Goal: Task Accomplishment & Management: Manage account settings

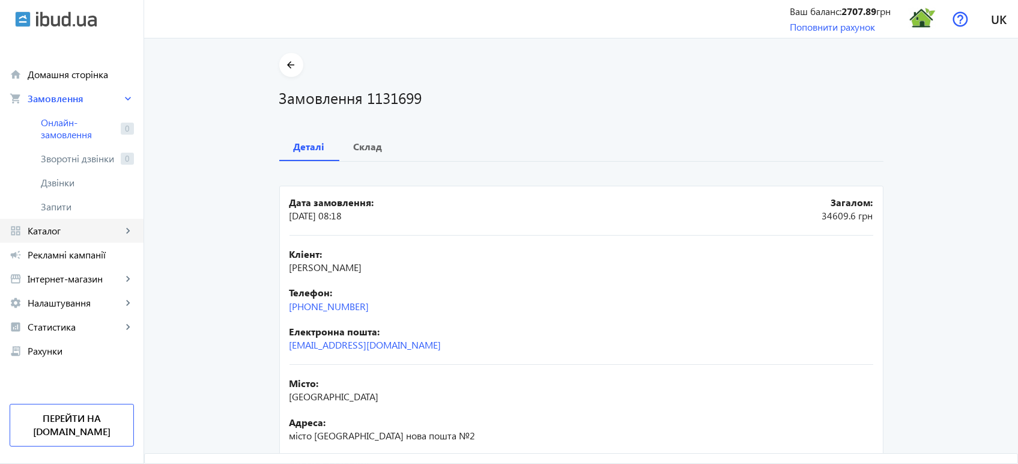
click at [65, 229] on span "Каталог" at bounding box center [75, 231] width 94 height 12
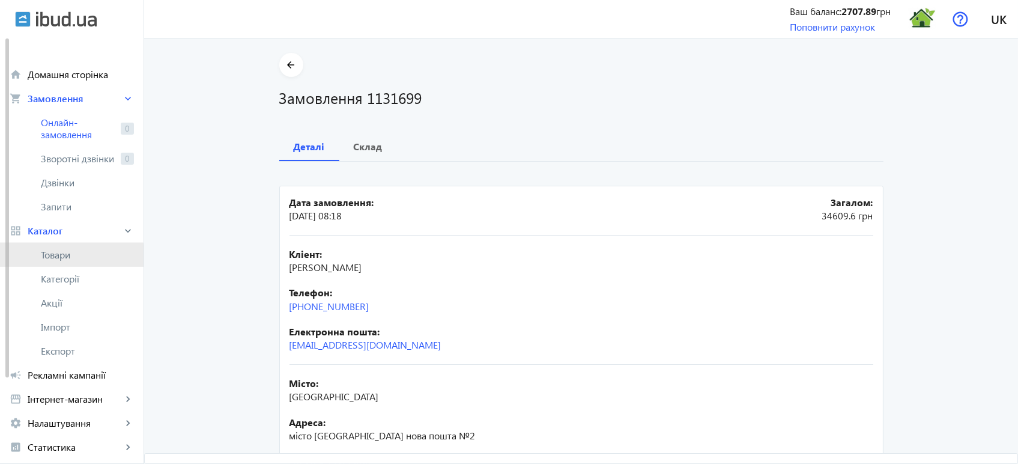
click at [62, 258] on span "Товари" at bounding box center [87, 255] width 93 height 12
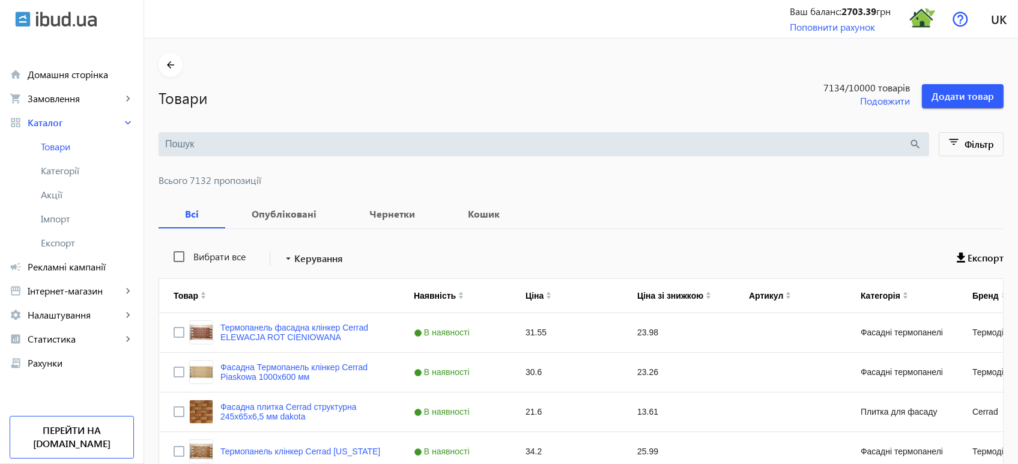
click at [173, 150] on input "search" at bounding box center [537, 144] width 744 height 13
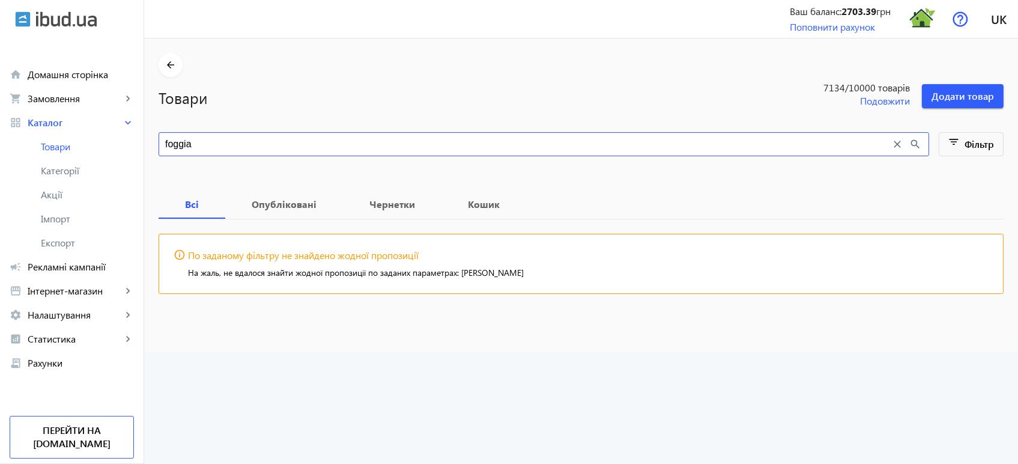
type input "foggia"
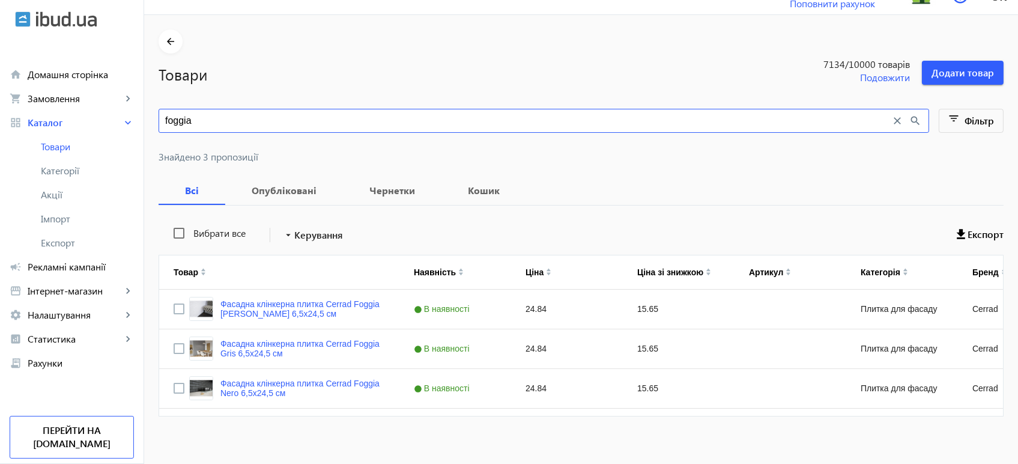
scroll to position [30, 0]
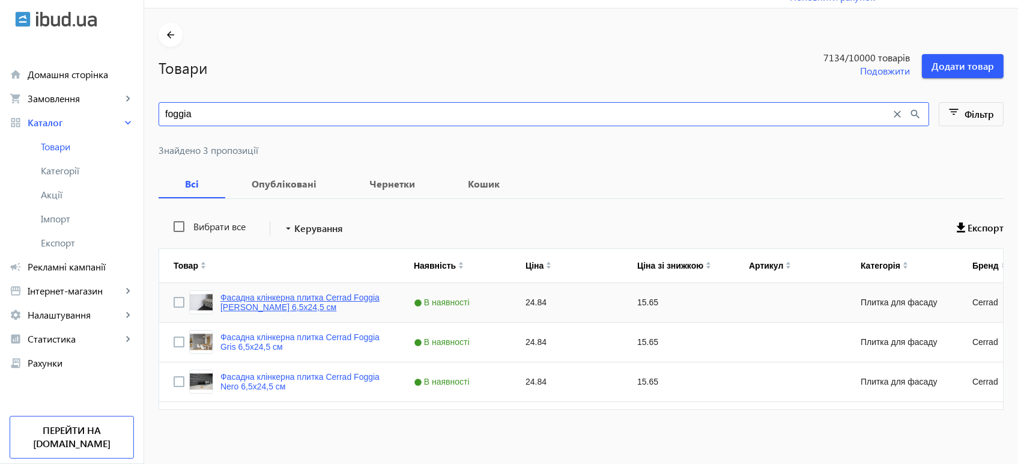
click at [308, 296] on link "Фасадна клінкерна плитка Cerrad Foggia Bianco 6,5x24,5 см" at bounding box center [302, 302] width 165 height 19
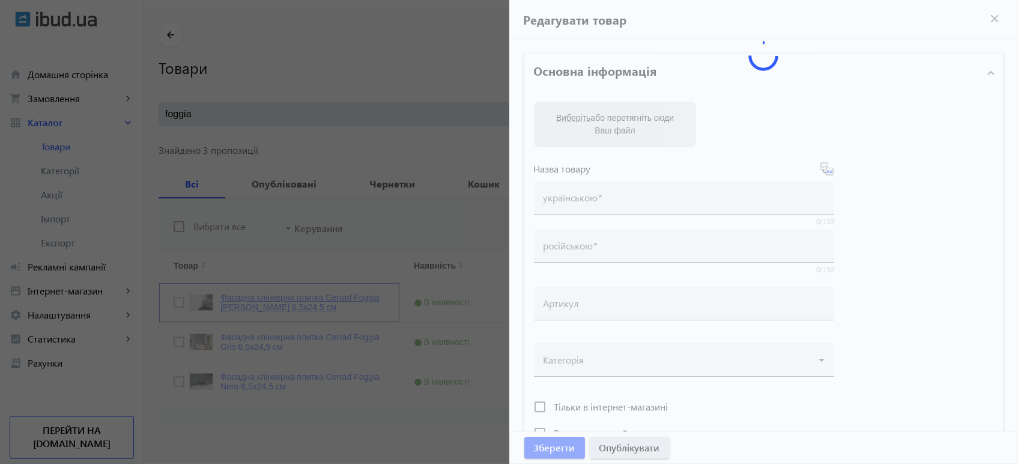
type input "Фасадна клінкерна плитка Cerrad Foggia Bianco 6,5x24,5 см"
type input "Фасадная клинкерная плитка Cerrad Foggia Bianco 6,5x24,5 см"
type input "24.84"
type input "5"
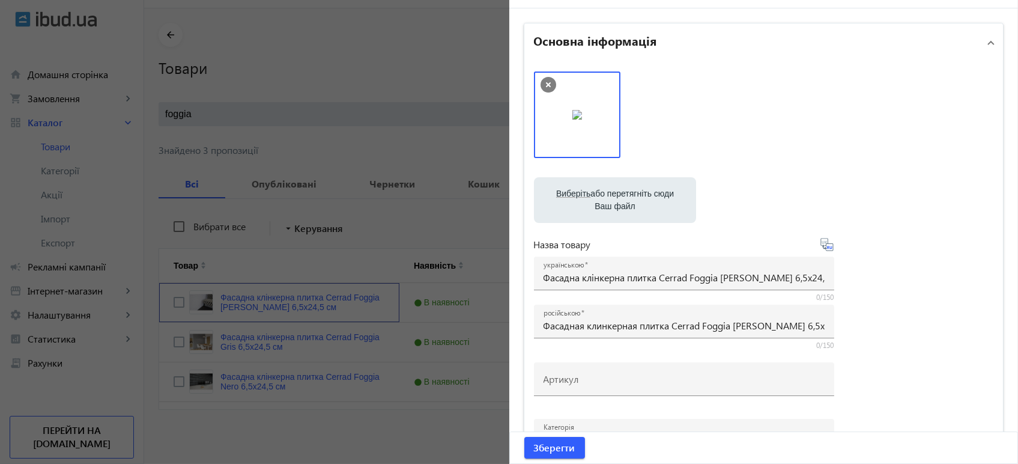
scroll to position [0, 0]
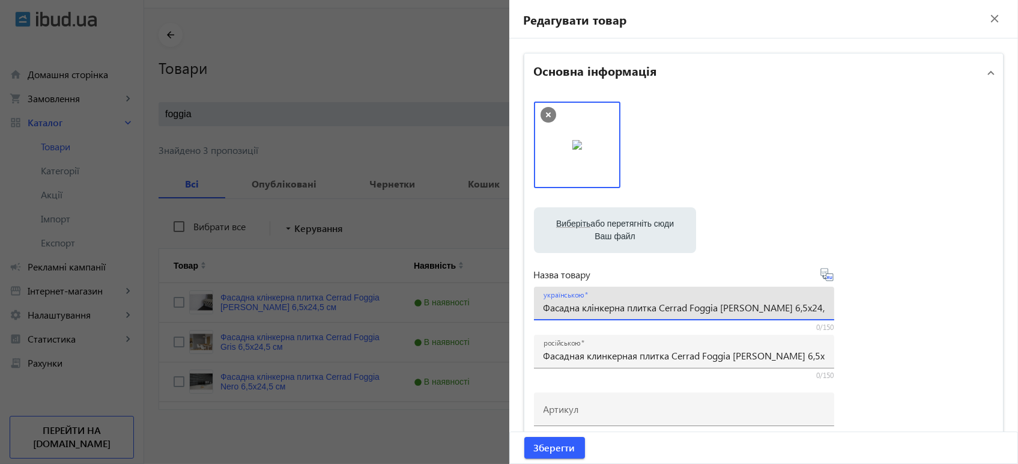
drag, startPoint x: 803, startPoint y: 308, endPoint x: 226, endPoint y: 301, distance: 576.1
click at [226, 301] on mat-sidenav-container "arrow_back Товари 7134 /10000 товарів Подовжити Додати товар foggia close searc…" at bounding box center [581, 236] width 874 height 457
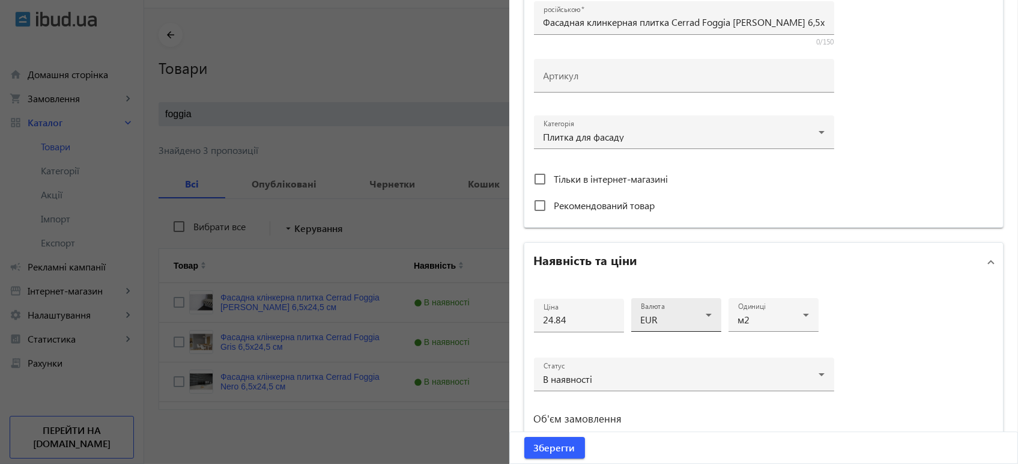
scroll to position [537, 0]
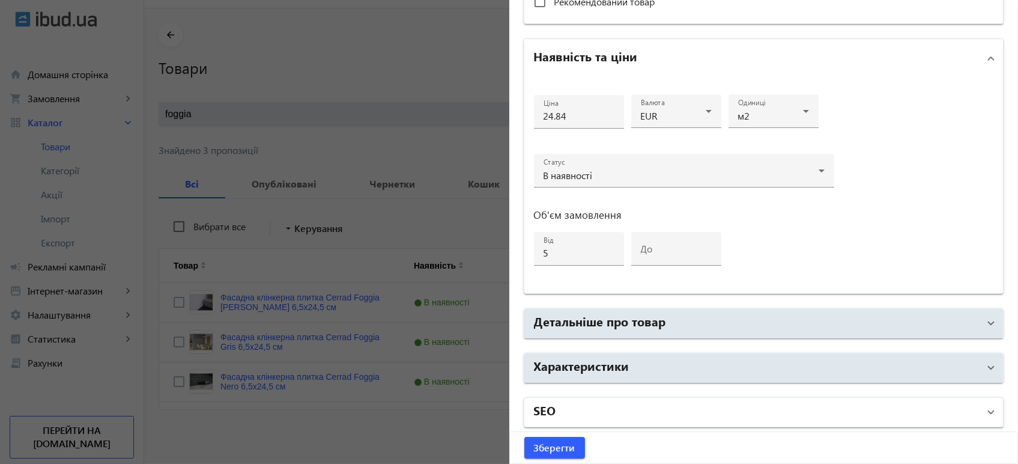
click at [577, 409] on mat-panel-title "SEO" at bounding box center [757, 412] width 446 height 22
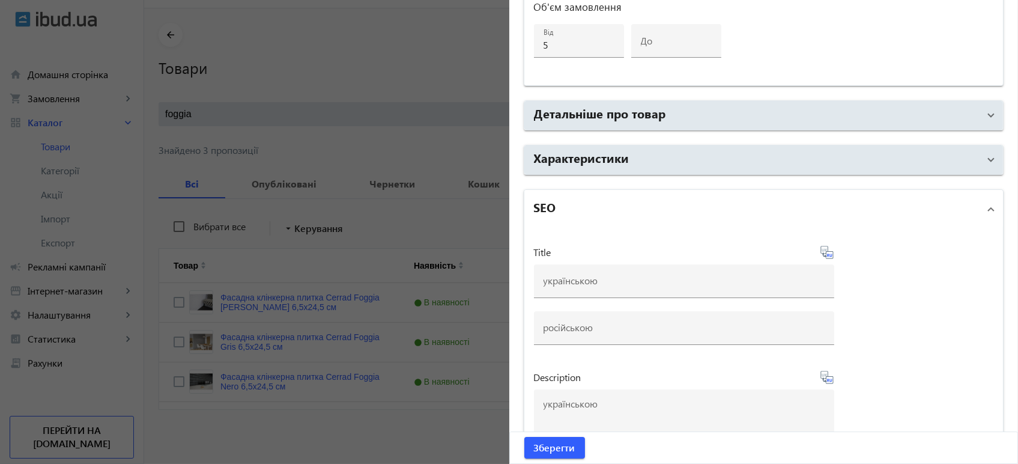
scroll to position [737, 0]
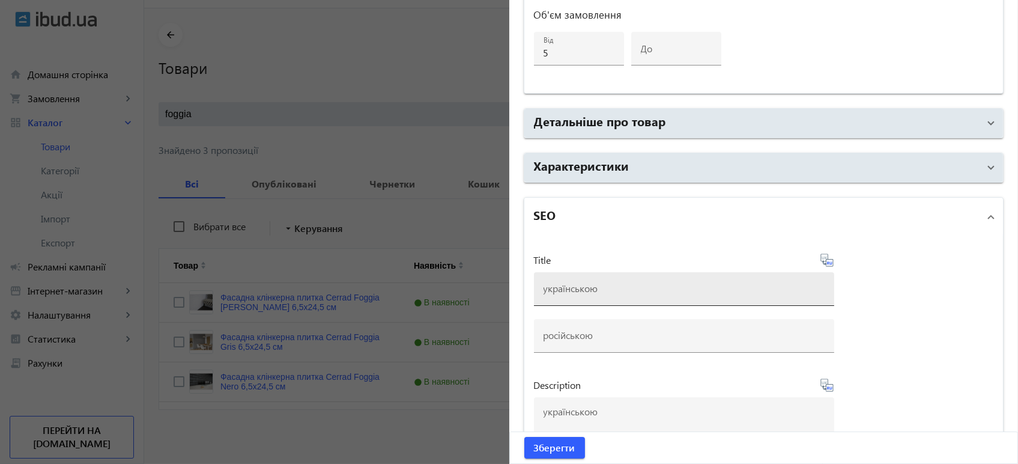
click at [567, 290] on input at bounding box center [684, 288] width 281 height 13
paste input "Фасадна клінкерна плитка Cerrad Foggia Bianco 6,5x24,5 см"
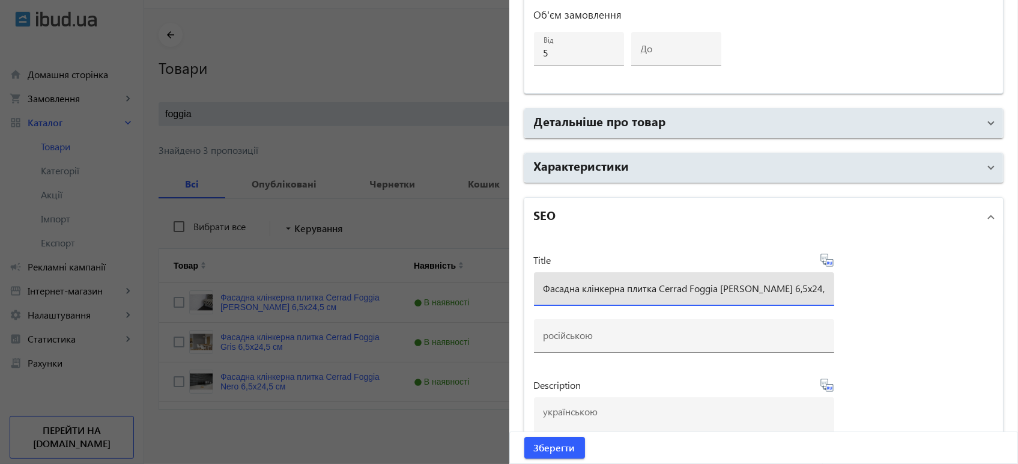
type input "Фасадна клінкерна плитка Cerrad Foggia Bianco 6,5x24,5 см"
click at [827, 262] on icon at bounding box center [828, 262] width 2 height 3
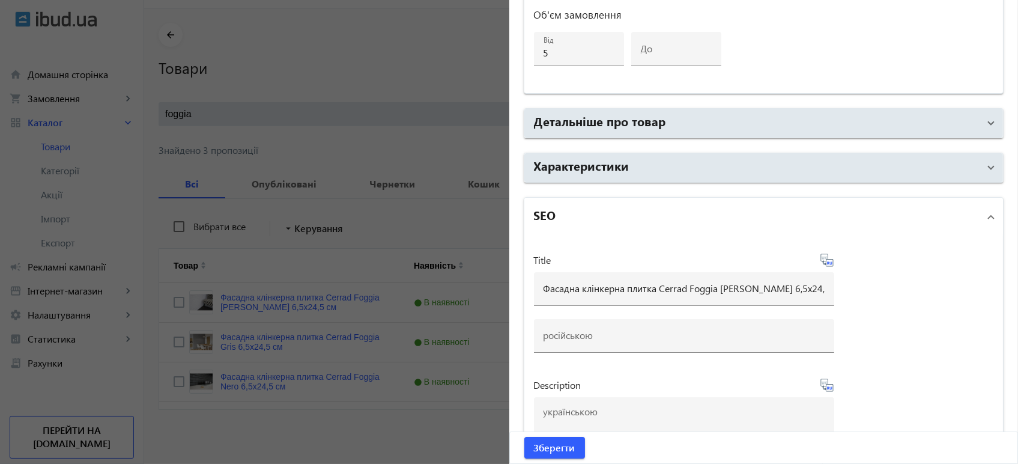
type input "Фасадная клинкерная плитка Cerrad Foggia Bianco 6,5x24,5 см"
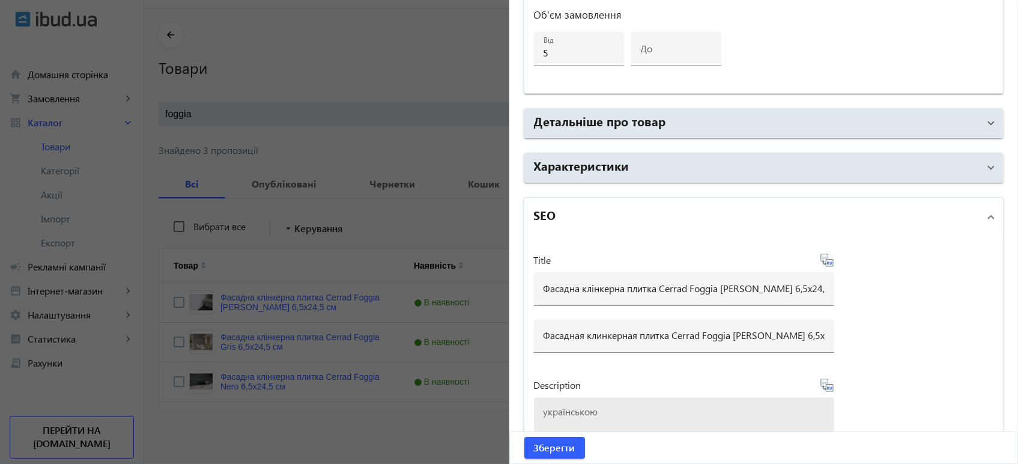
click at [586, 413] on textarea at bounding box center [684, 437] width 281 height 60
paste textarea "Фасадна клінкерна плитка Cerrad Foggia Bianco 6,5x24,5 см"
type textarea "Фасадна клінкерна плитка Cerrad Foggia Bianco 6,5x24,5 см купити"
click at [822, 385] on icon at bounding box center [827, 385] width 14 height 14
type textarea "Фасадная клинкерная плитка Cerrad Foggia Bianco 6,5x24,5 см купить в Харькове"
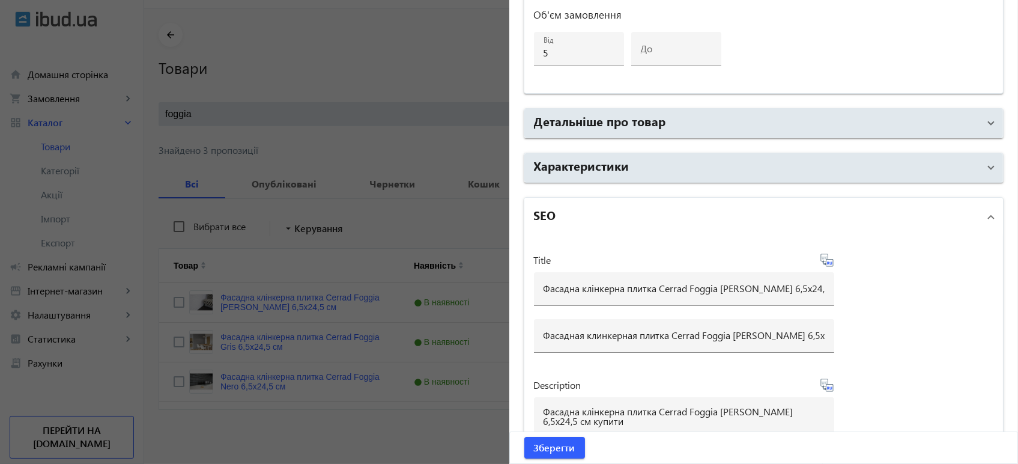
scroll to position [1004, 0]
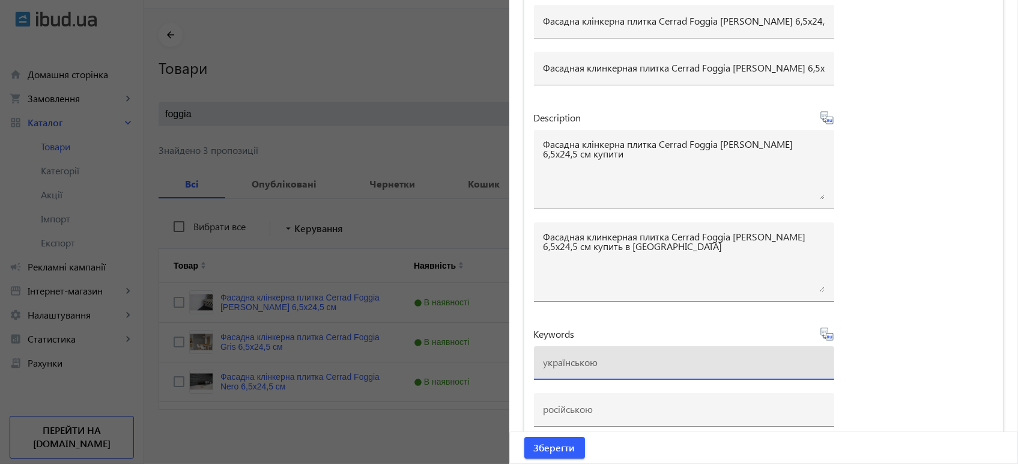
click at [551, 363] on input at bounding box center [684, 362] width 281 height 13
paste input "Фасадна клінкерна плитка Cerrad Foggia Bianco 6,5x24,5 см"
drag, startPoint x: 687, startPoint y: 359, endPoint x: 903, endPoint y: 354, distance: 216.9
click at [903, 354] on div "Title Фасадна клінкерна плитка Cerrad Foggia Bianco 6,5x24,5 см Фасадная клинке…" at bounding box center [763, 211] width 479 height 485
click at [660, 359] on input "Фасадна клінкерна плитка Cerrad" at bounding box center [684, 362] width 281 height 13
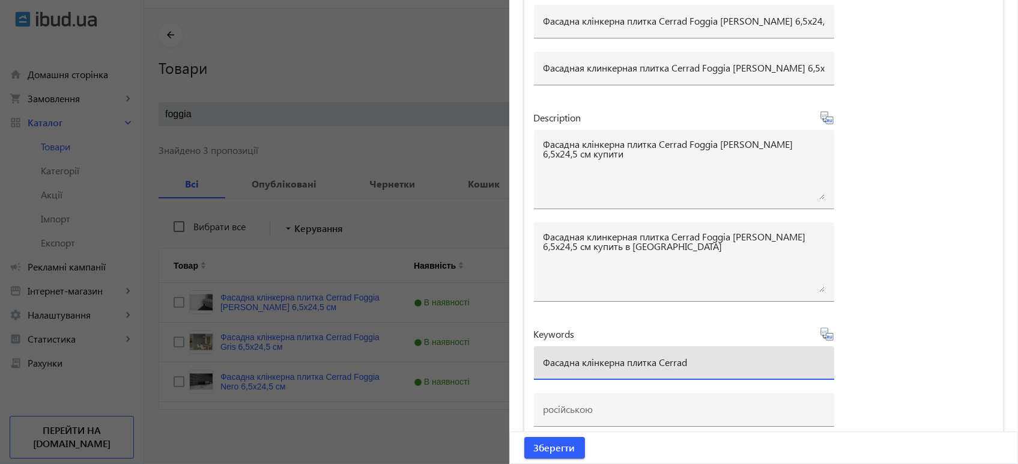
drag, startPoint x: 545, startPoint y: 362, endPoint x: 548, endPoint y: 345, distance: 17.1
click at [545, 361] on input "Фасадна клінкерна плитка Cerrad" at bounding box center [684, 362] width 281 height 13
click at [661, 356] on input "фасадна клінкерна плитка Cerrad" at bounding box center [684, 362] width 281 height 13
type input "фасадна клінкерна плитка cerrad"
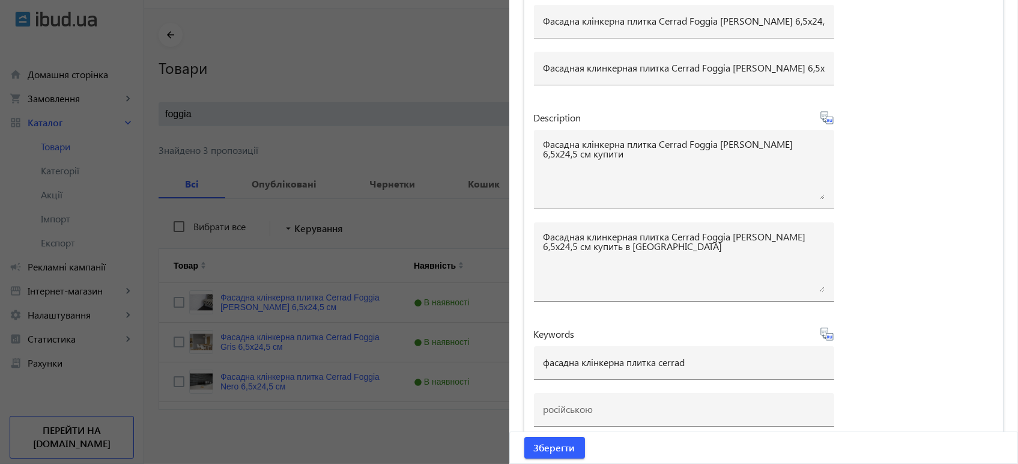
click at [824, 335] on icon at bounding box center [827, 334] width 14 height 14
type input "фасадная клинкерная плитка cerrad"
click at [562, 446] on span "Зберегти" at bounding box center [554, 447] width 41 height 13
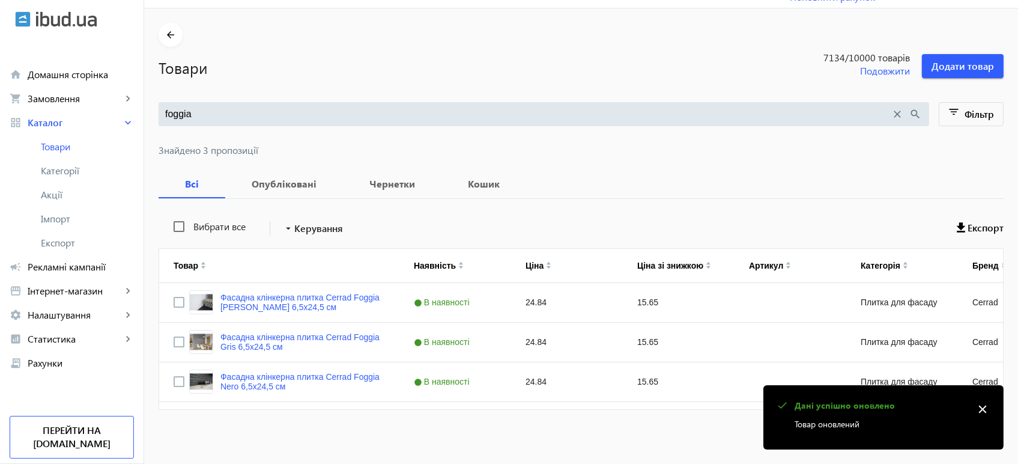
scroll to position [0, 0]
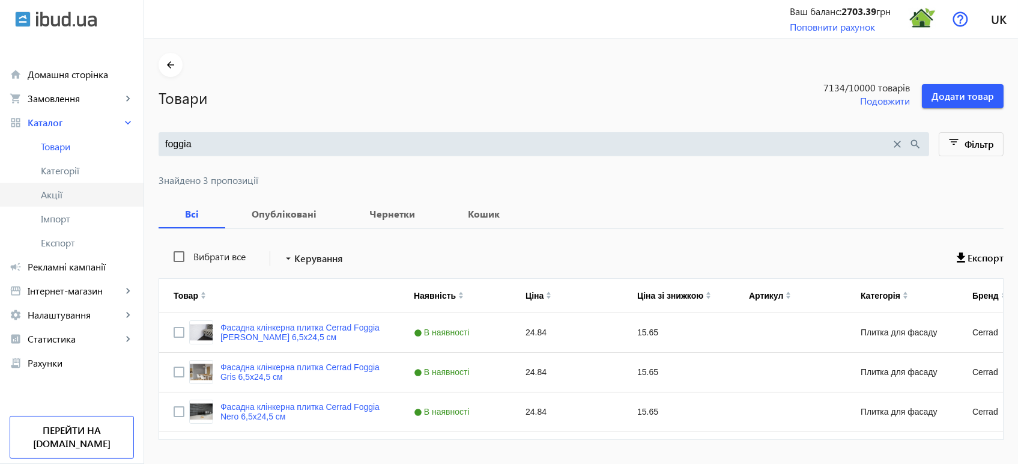
click at [59, 196] on span "Акції" at bounding box center [87, 195] width 93 height 12
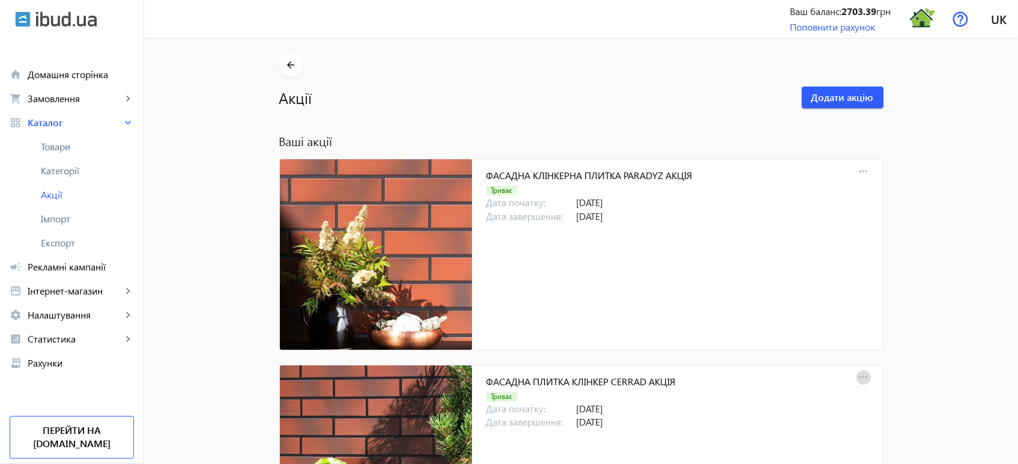
click at [859, 378] on mat-icon "more_horiz" at bounding box center [863, 377] width 17 height 17
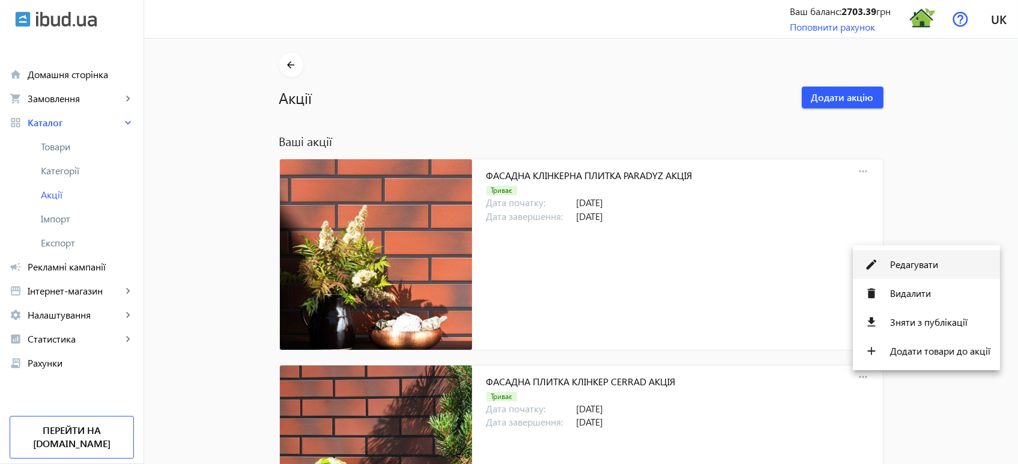
click at [910, 263] on span "Редагувати" at bounding box center [940, 265] width 100 height 10
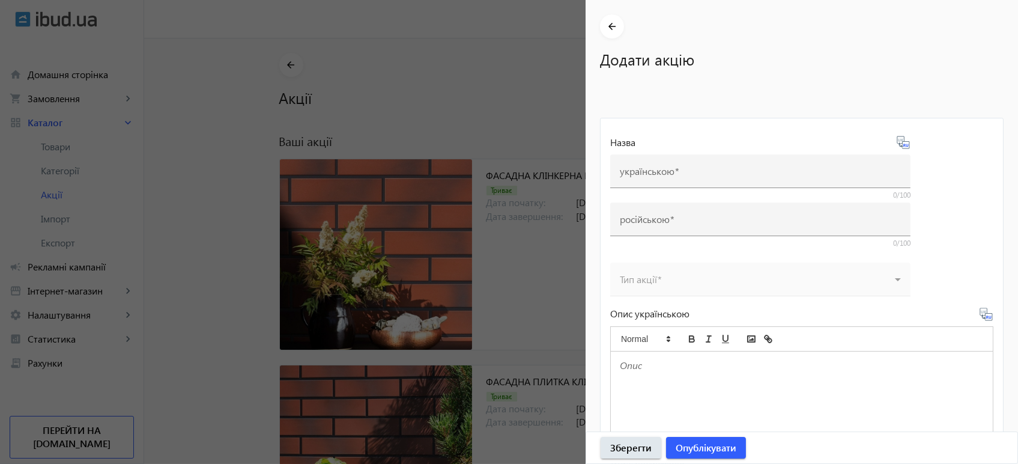
type input "ФАСАДНА ПЛИТКА КЛІНКЕР CERRAD АКЦІЯ"
type input "ФАСАДНАЯ ПЛИТКА КЛИНКЕР CERRAD АКЦИЯ"
type input "31.12.2025"
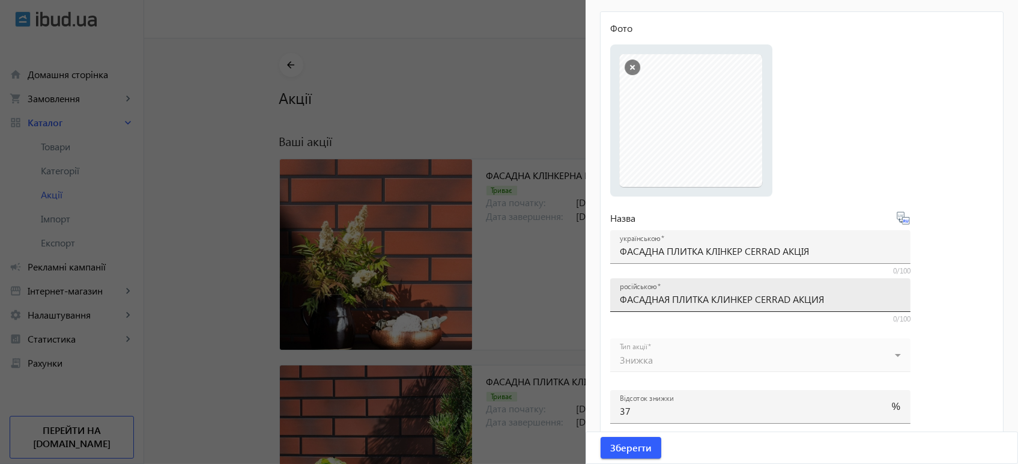
scroll to position [333, 0]
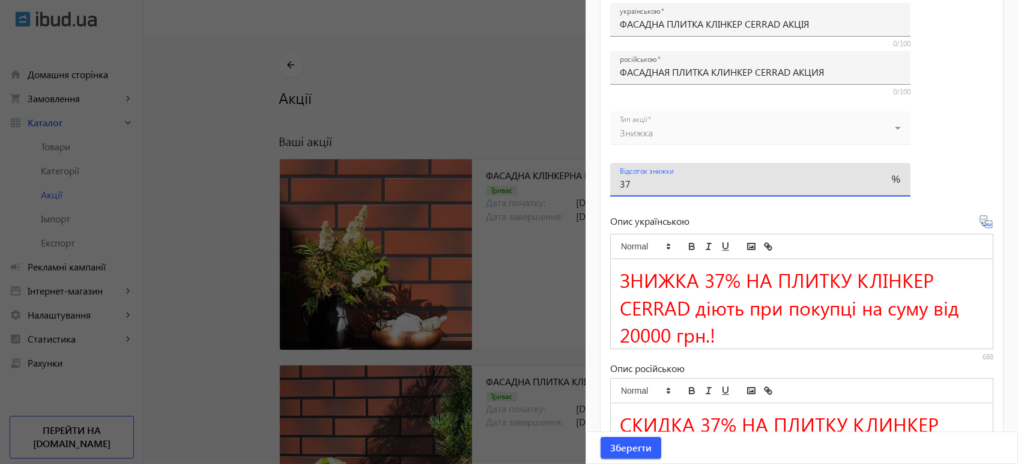
click at [644, 188] on input "37" at bounding box center [750, 183] width 260 height 13
type input "36"
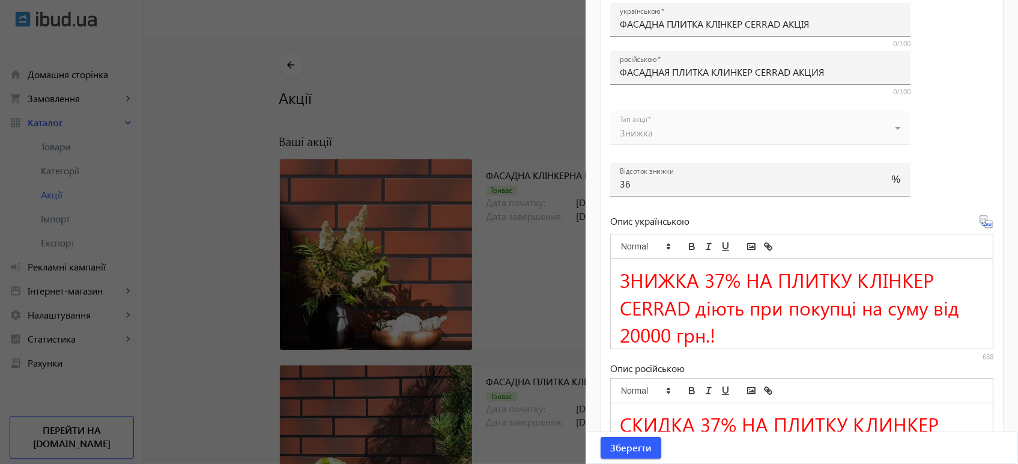
click at [726, 274] on span "ЗНИЖКА 37% НА ПЛИТКУ КЛІНКЕР CERRAD діють при покупці на суму від 20000 грн.!" at bounding box center [792, 307] width 345 height 82
click at [986, 223] on icon at bounding box center [987, 224] width 2 height 3
click at [628, 449] on span "Зберегти" at bounding box center [630, 447] width 41 height 13
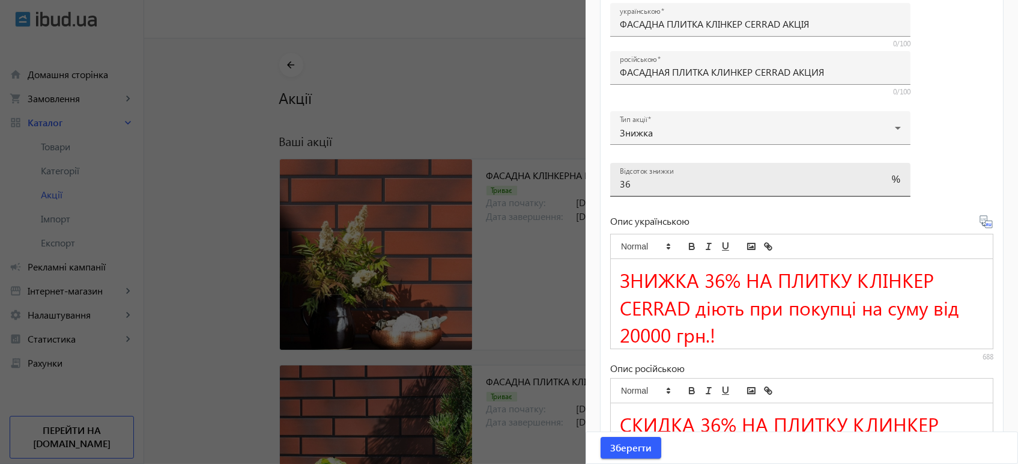
click at [640, 189] on input "36" at bounding box center [750, 183] width 260 height 13
type input "35"
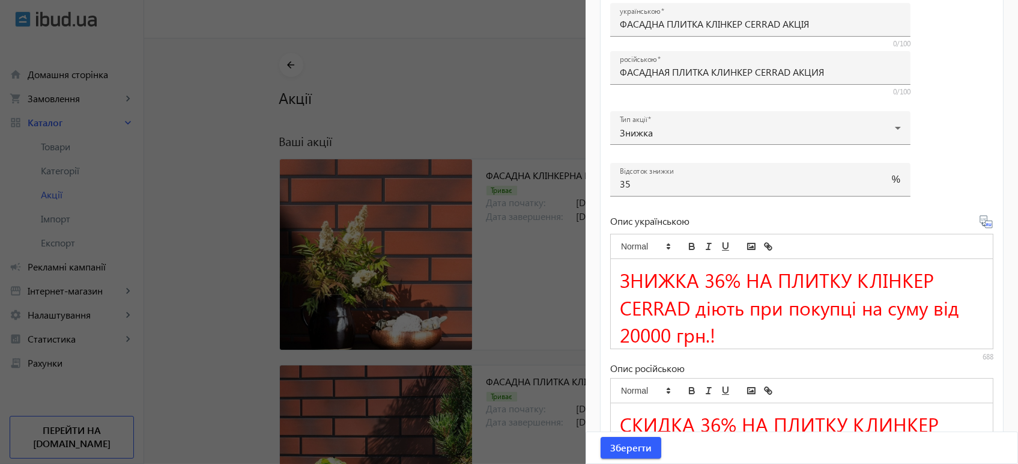
click at [725, 280] on span "ЗНИЖКА 36% НА ПЛИТКУ КЛІНКЕР CERRAD діють при покупці на суму від 20000 грн.!" at bounding box center [792, 307] width 345 height 82
click at [980, 223] on icon at bounding box center [986, 221] width 14 height 14
click at [621, 446] on span "Зберегти" at bounding box center [630, 447] width 41 height 13
click at [497, 79] on div at bounding box center [509, 232] width 1018 height 464
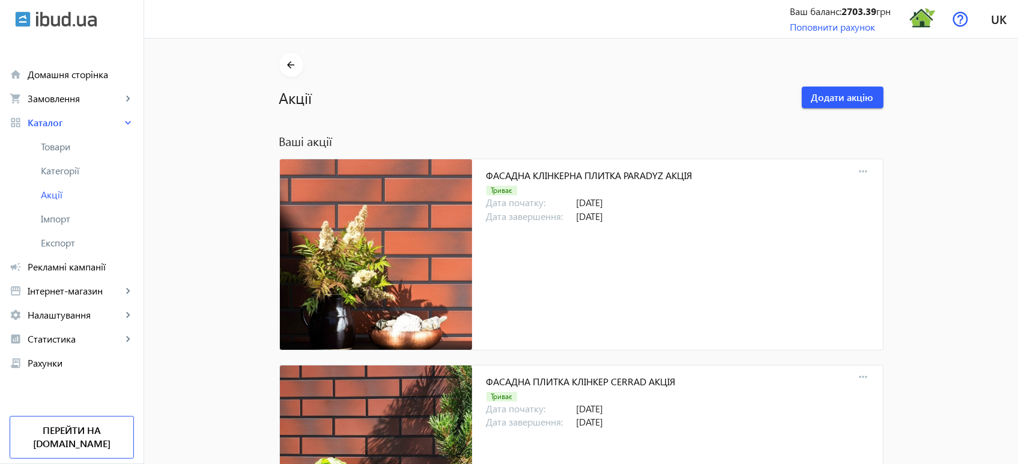
scroll to position [0, 0]
